Goal: Transaction & Acquisition: Purchase product/service

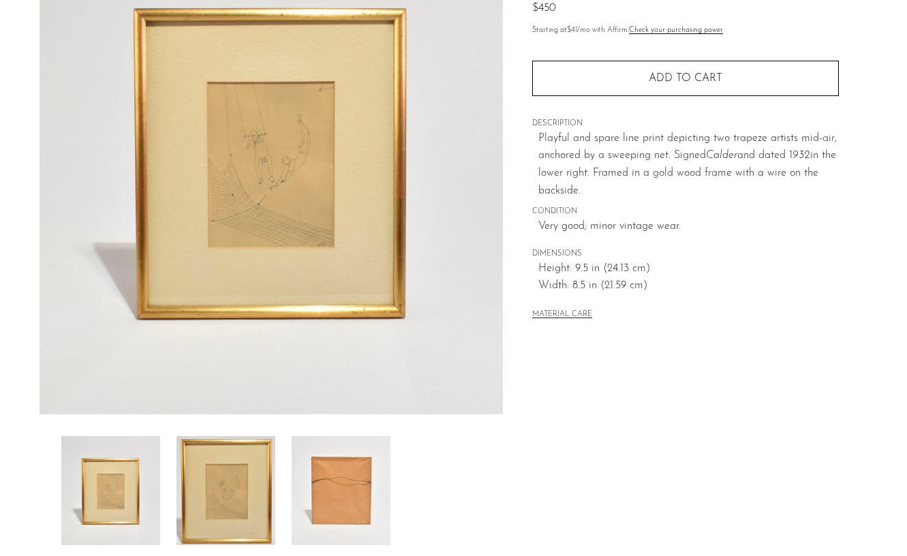
scroll to position [331, 0]
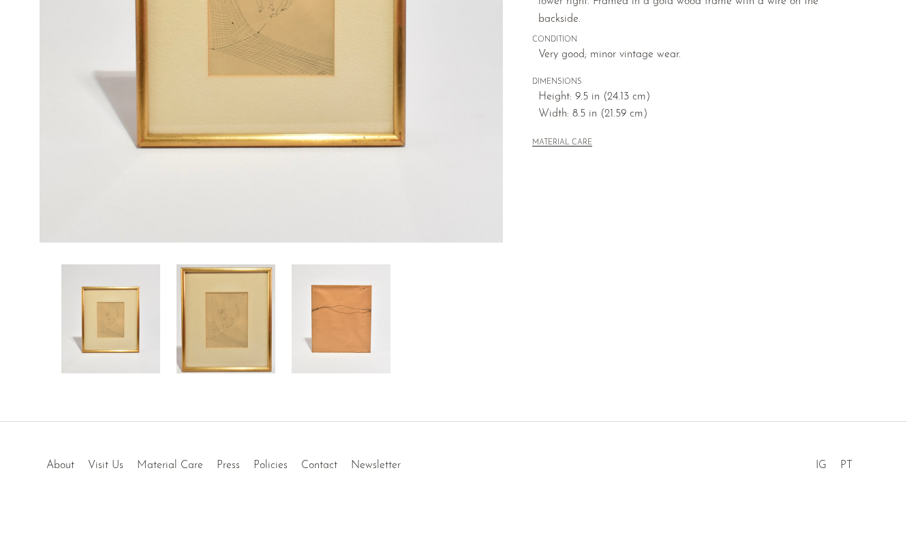
click at [138, 324] on img at bounding box center [110, 318] width 99 height 109
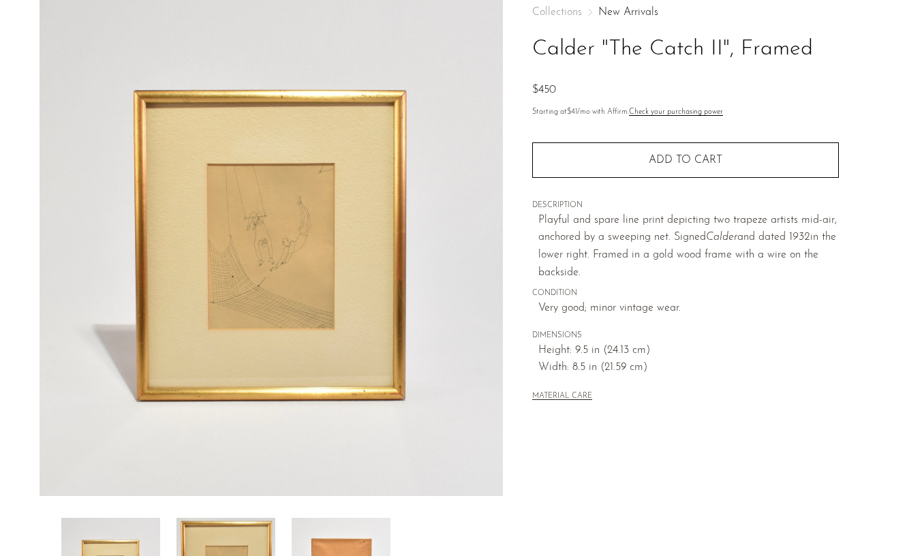
scroll to position [80, 0]
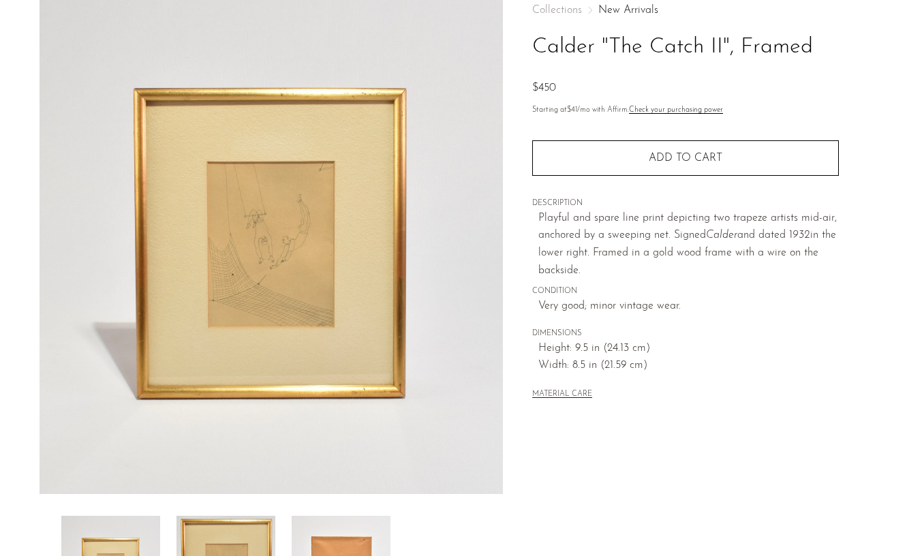
click at [281, 223] on img at bounding box center [272, 238] width 464 height 511
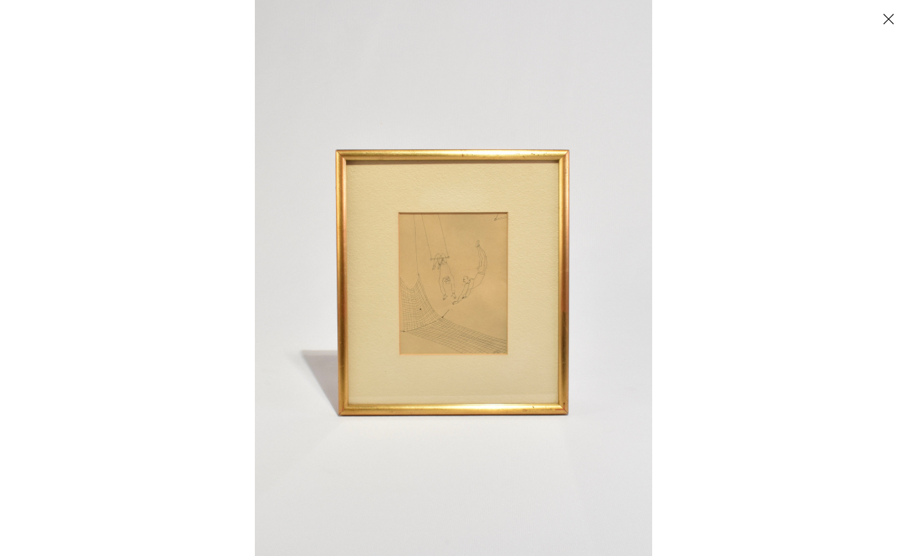
click at [436, 311] on img at bounding box center [453, 278] width 397 height 556
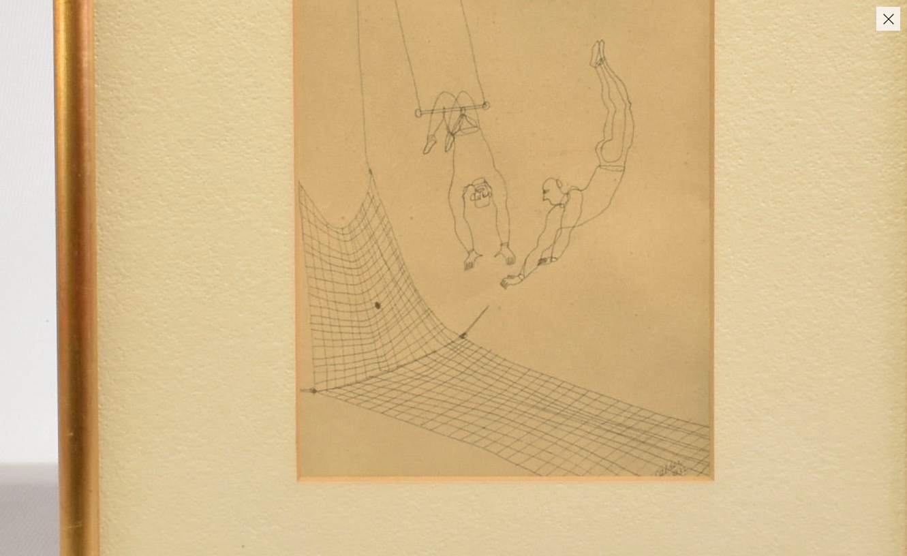
click at [884, 18] on button "Close" at bounding box center [888, 19] width 24 height 24
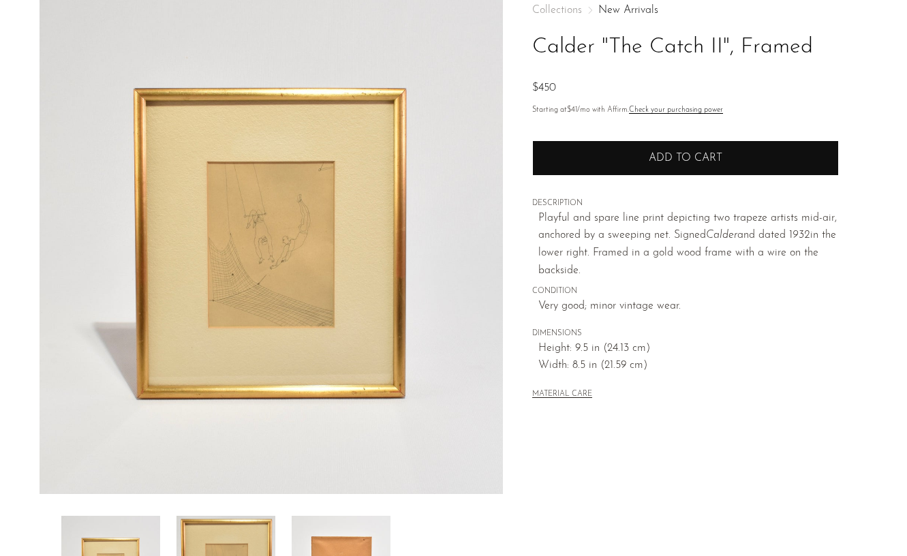
click at [704, 162] on span "Add to cart" at bounding box center [686, 158] width 74 height 13
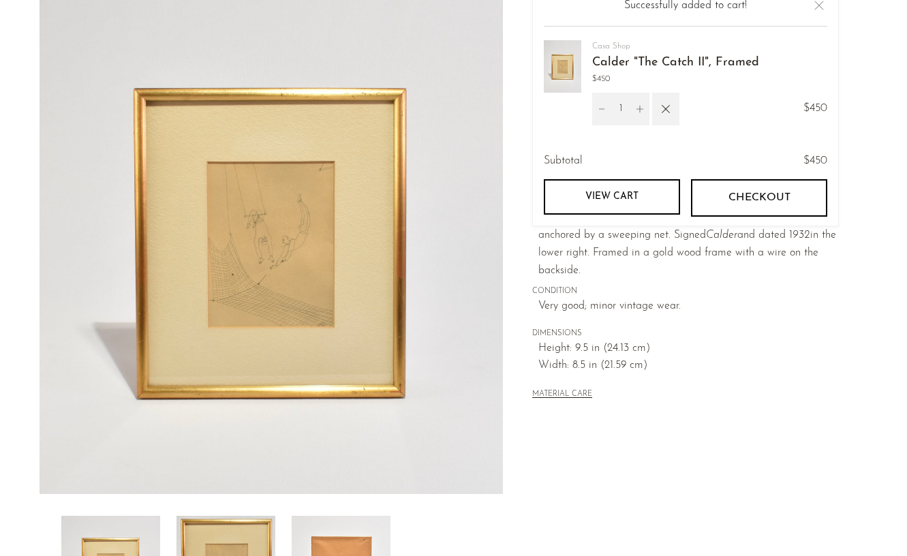
click at [735, 190] on button "Checkout" at bounding box center [759, 197] width 136 height 37
